Goal: Check status: Check status

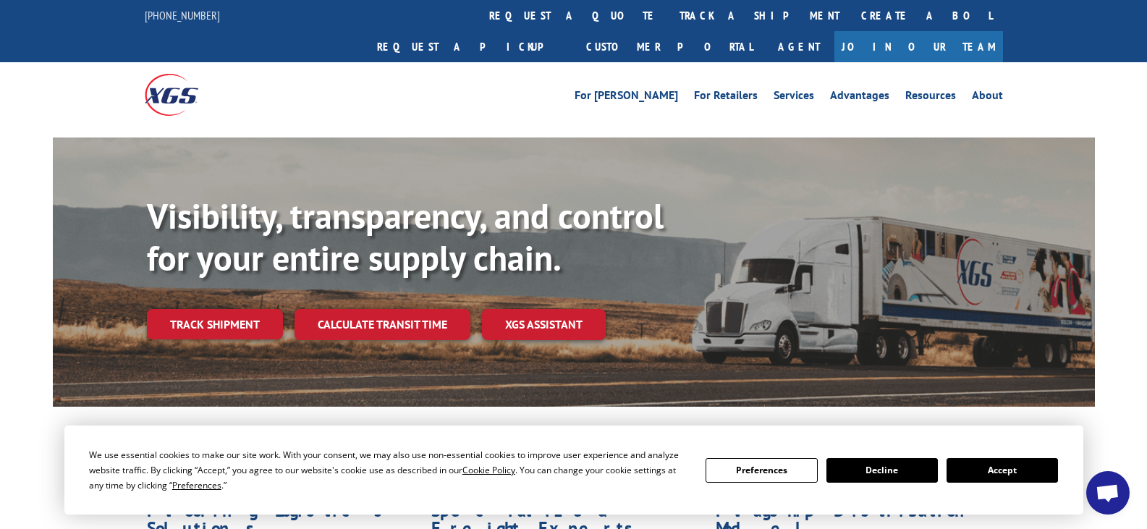
click at [1045, 481] on div "We use essential cookies to make our site work. With your consent, we may also …" at bounding box center [573, 470] width 969 height 46
click at [1044, 475] on button "Accept" at bounding box center [1002, 470] width 111 height 25
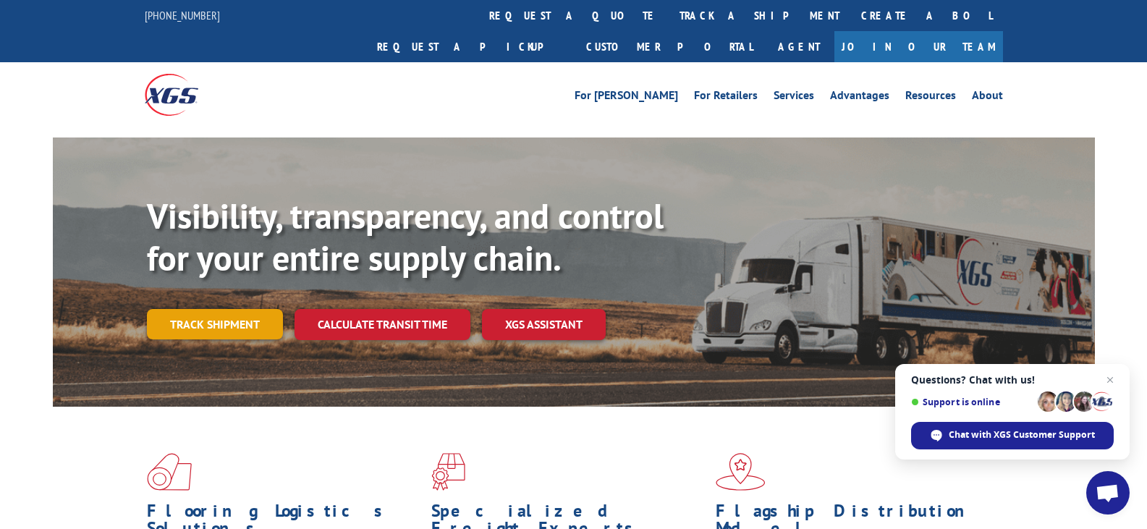
click at [252, 309] on link "Track shipment" at bounding box center [215, 324] width 136 height 30
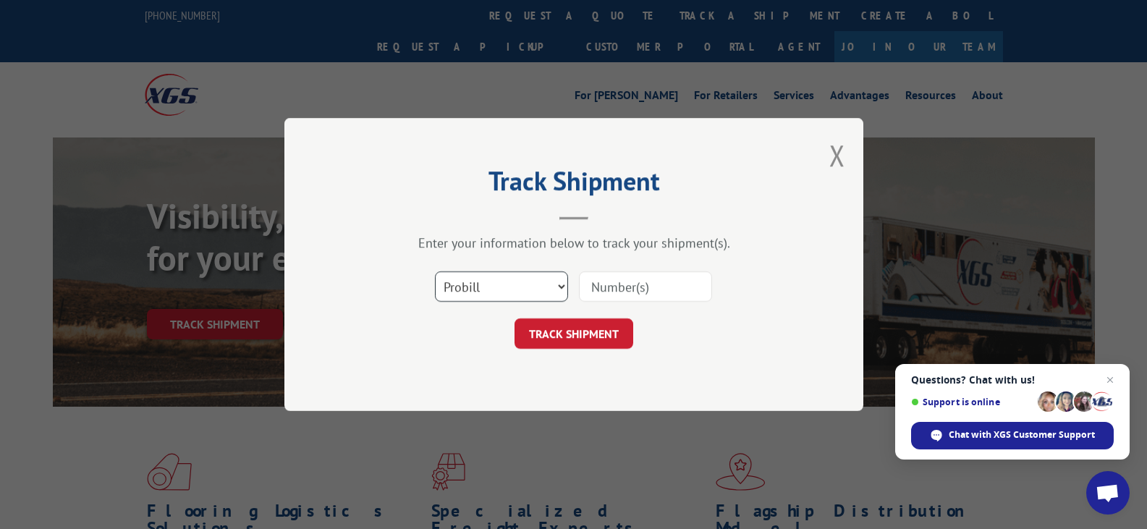
click at [534, 287] on select "Select category... Probill BOL PO" at bounding box center [501, 286] width 133 height 30
click at [633, 287] on input at bounding box center [645, 286] width 133 height 30
paste input "17591102"
type input "17591102"
click at [617, 330] on button "TRACK SHIPMENT" at bounding box center [574, 333] width 119 height 30
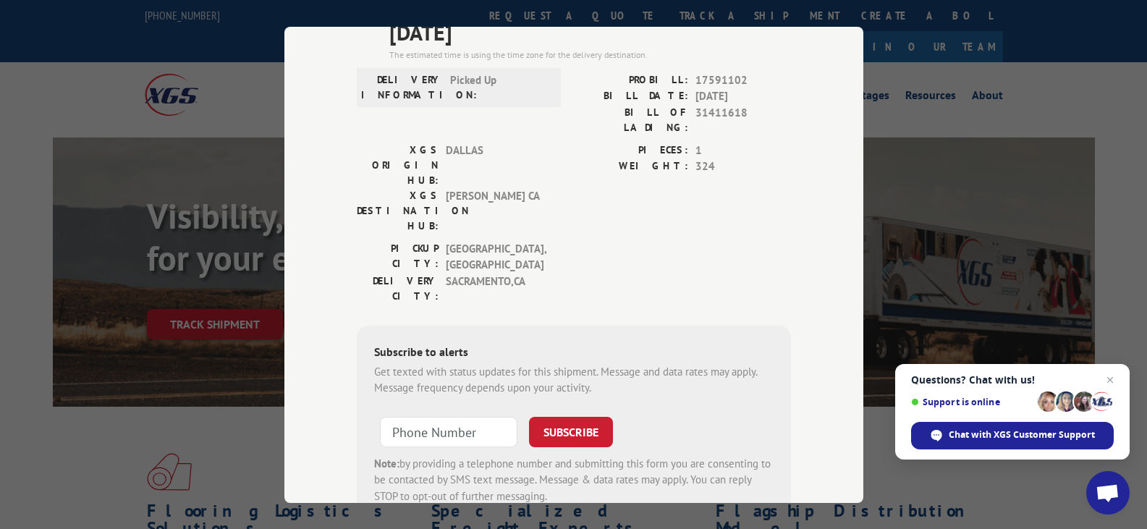
scroll to position [145, 0]
